Goal: Find specific page/section: Find specific page/section

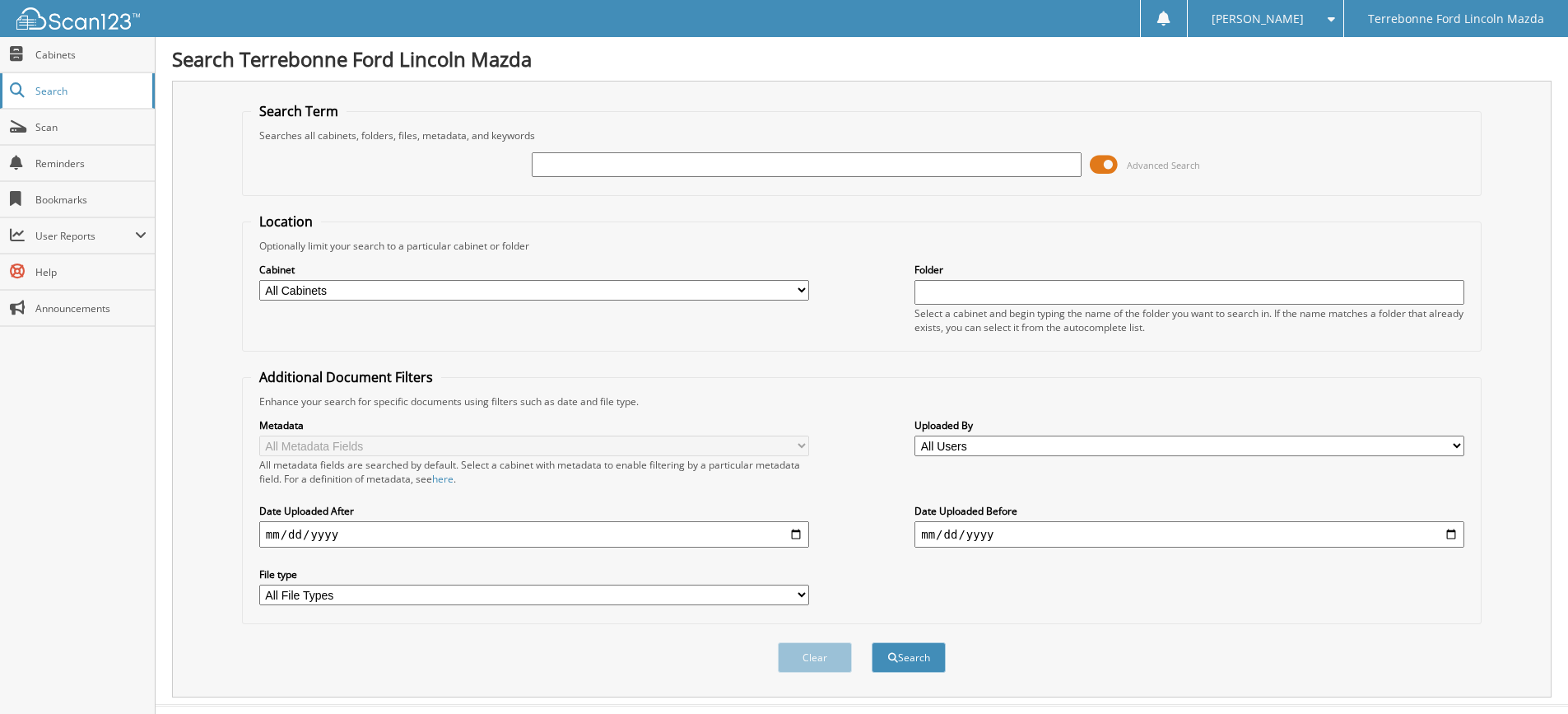
click at [83, 85] on span "Search" at bounding box center [90, 91] width 109 height 14
click at [78, 54] on span "Cabinets" at bounding box center [91, 55] width 111 height 14
type input "NEE32652"
click at [872, 643] on button "Search" at bounding box center [908, 657] width 74 height 30
click at [89, 121] on span "Scan" at bounding box center [91, 127] width 111 height 14
